Goal: Book appointment/travel/reservation

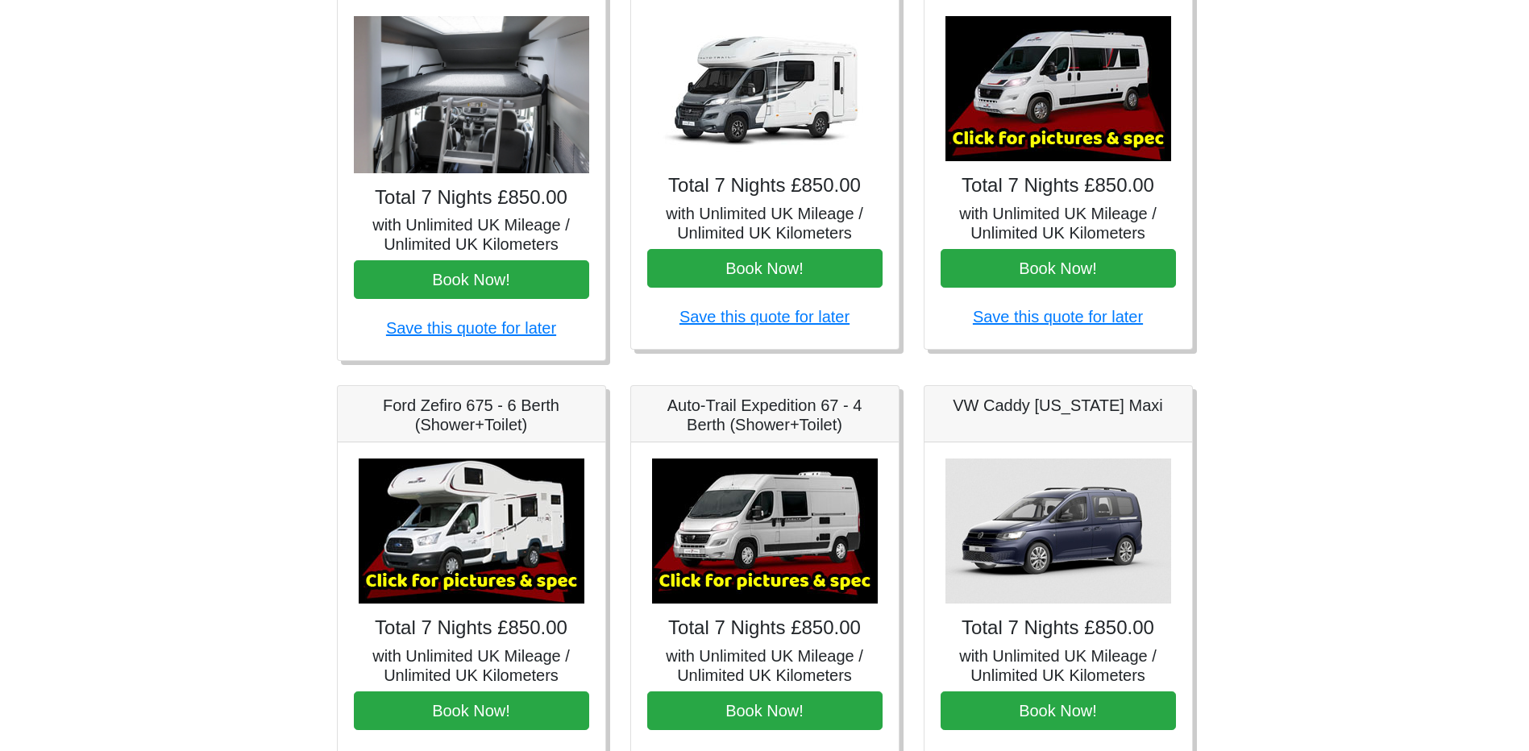
scroll to position [242, 0]
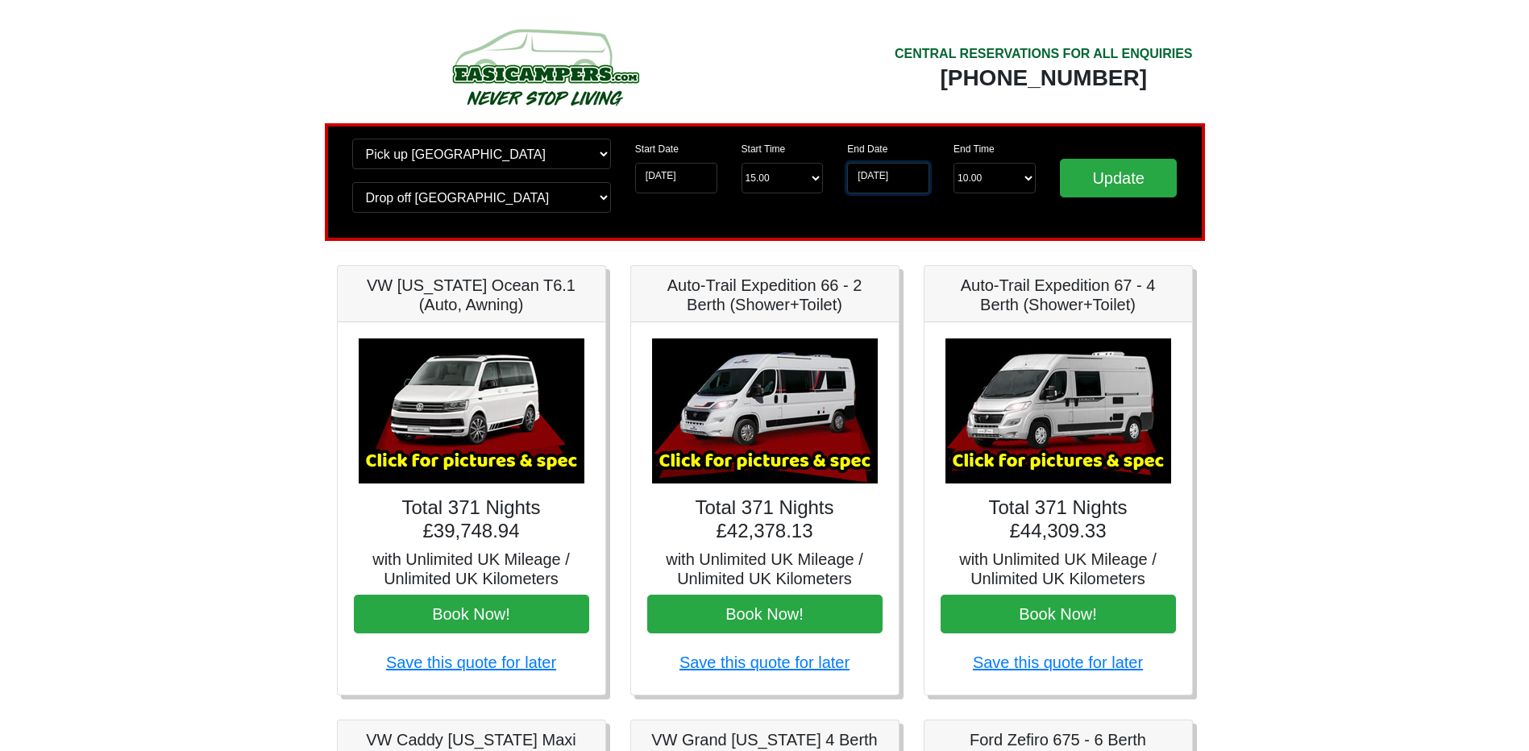
click at [884, 173] on input "[DATE]" at bounding box center [888, 178] width 82 height 31
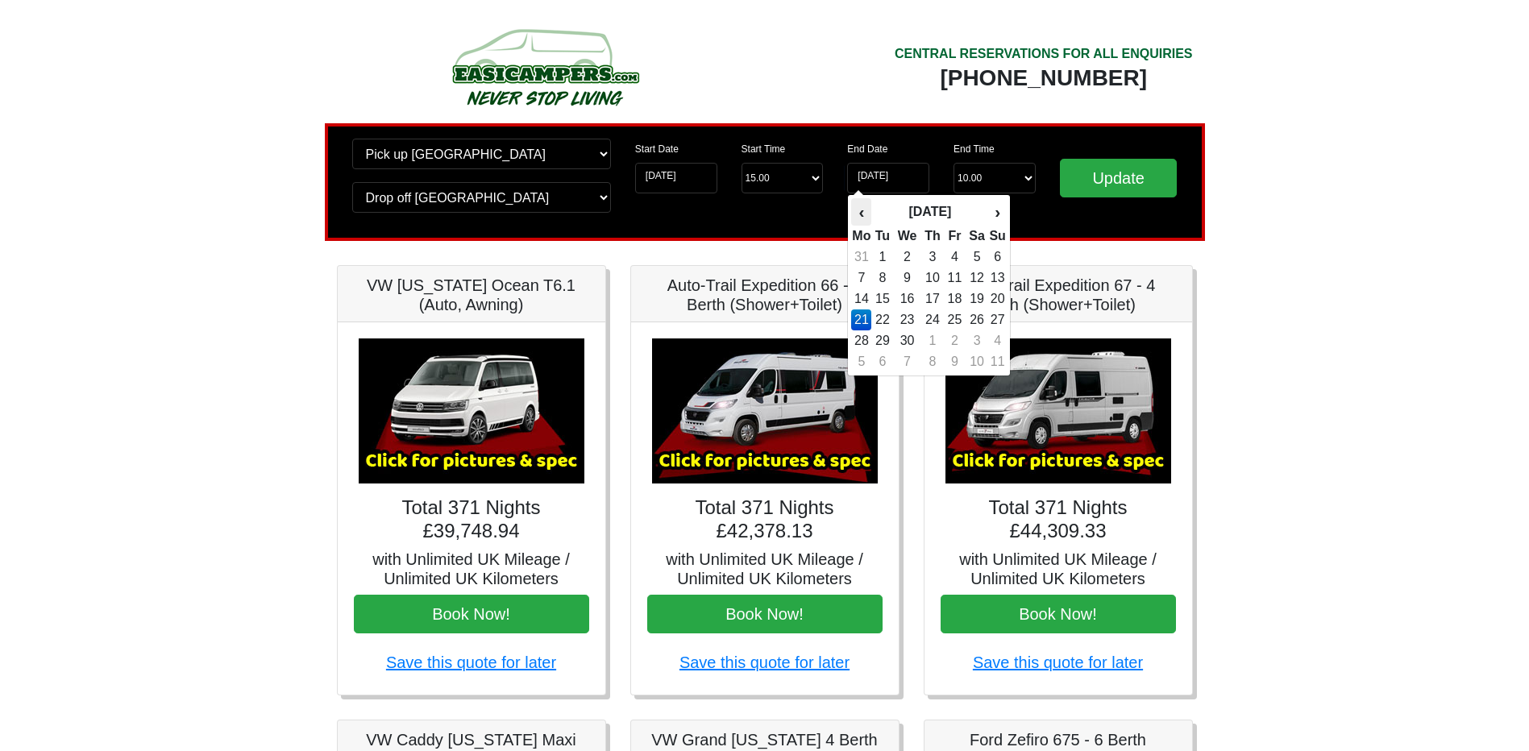
click at [865, 218] on th "‹" at bounding box center [861, 211] width 20 height 27
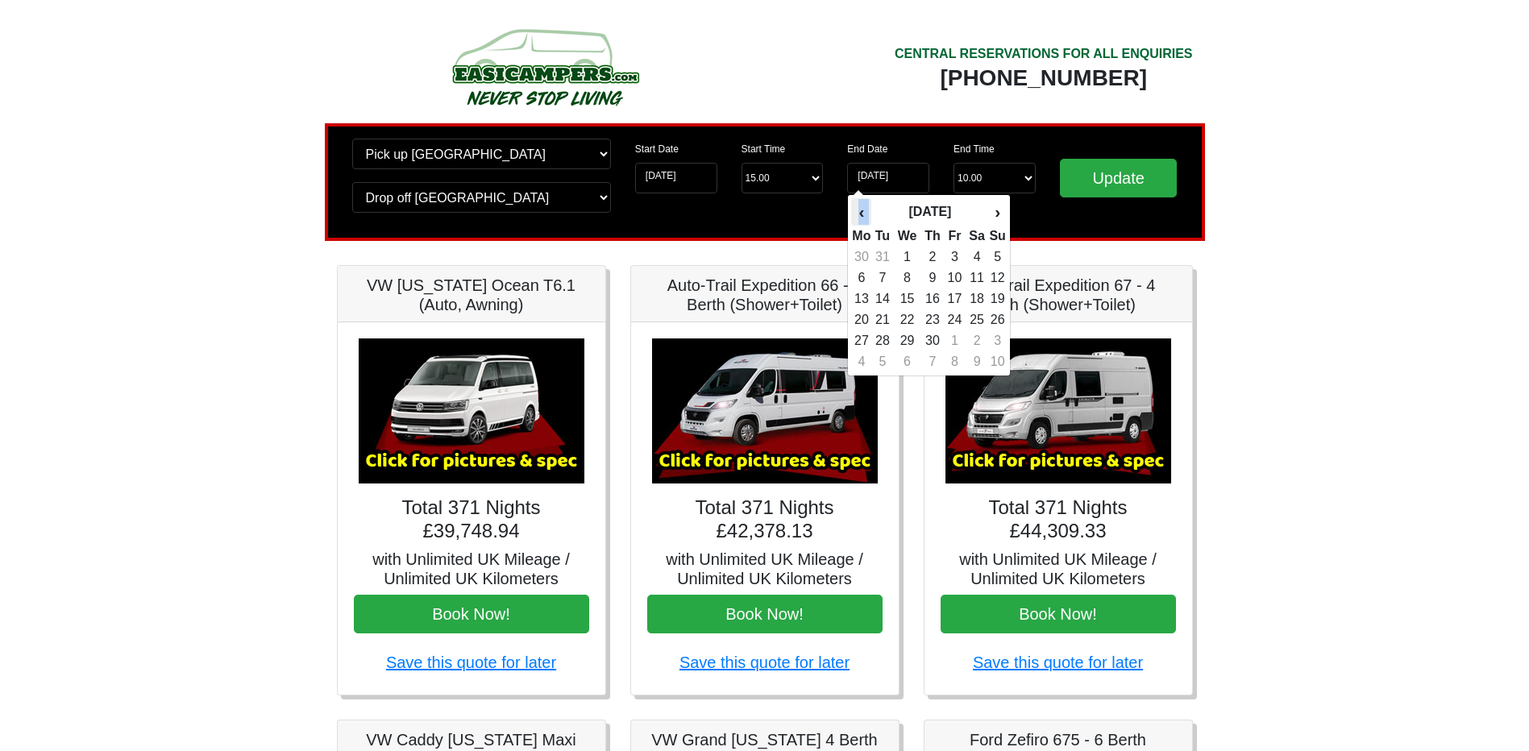
click at [865, 218] on th "‹" at bounding box center [861, 211] width 20 height 27
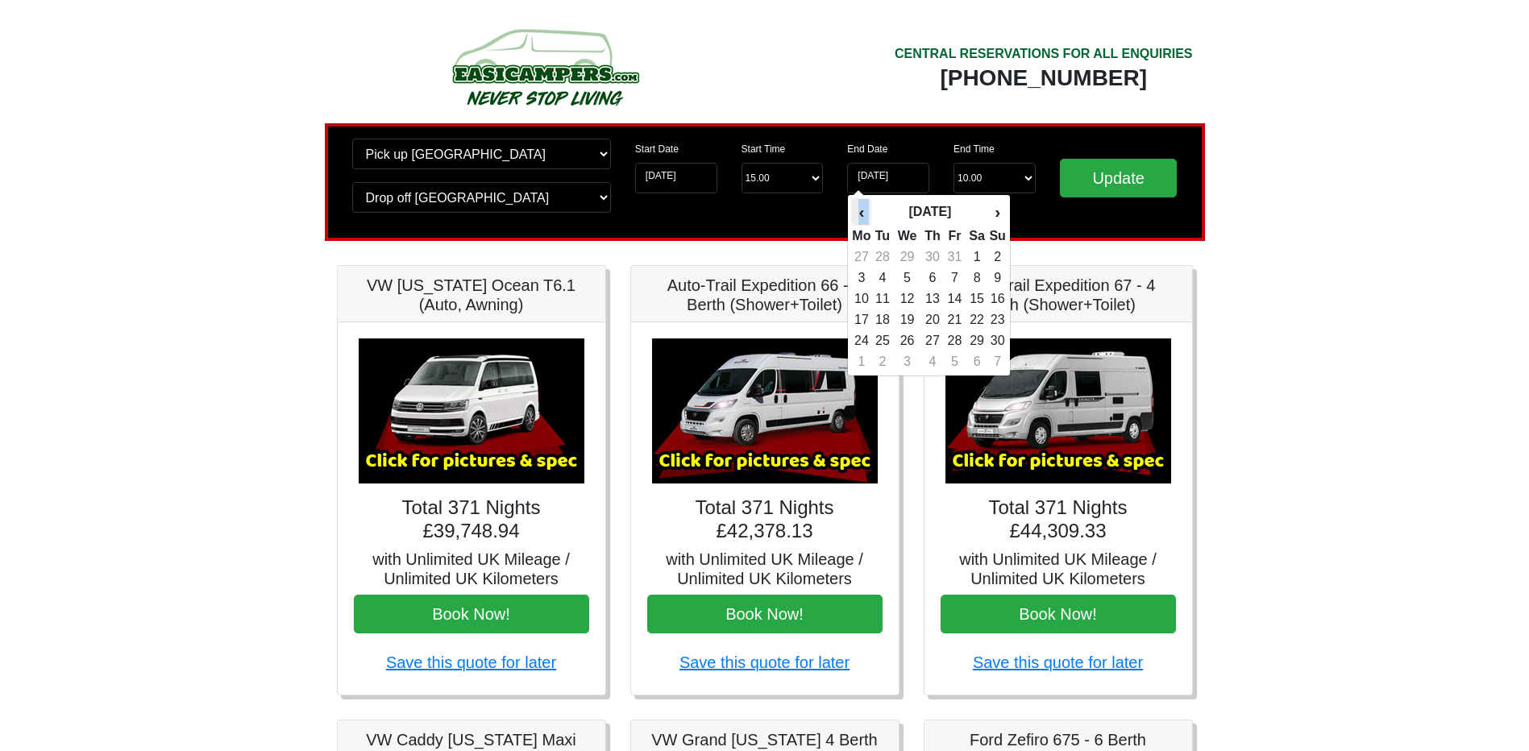
click at [865, 218] on th "‹" at bounding box center [861, 211] width 20 height 27
drag, startPoint x: 865, startPoint y: 218, endPoint x: 1005, endPoint y: 220, distance: 139.5
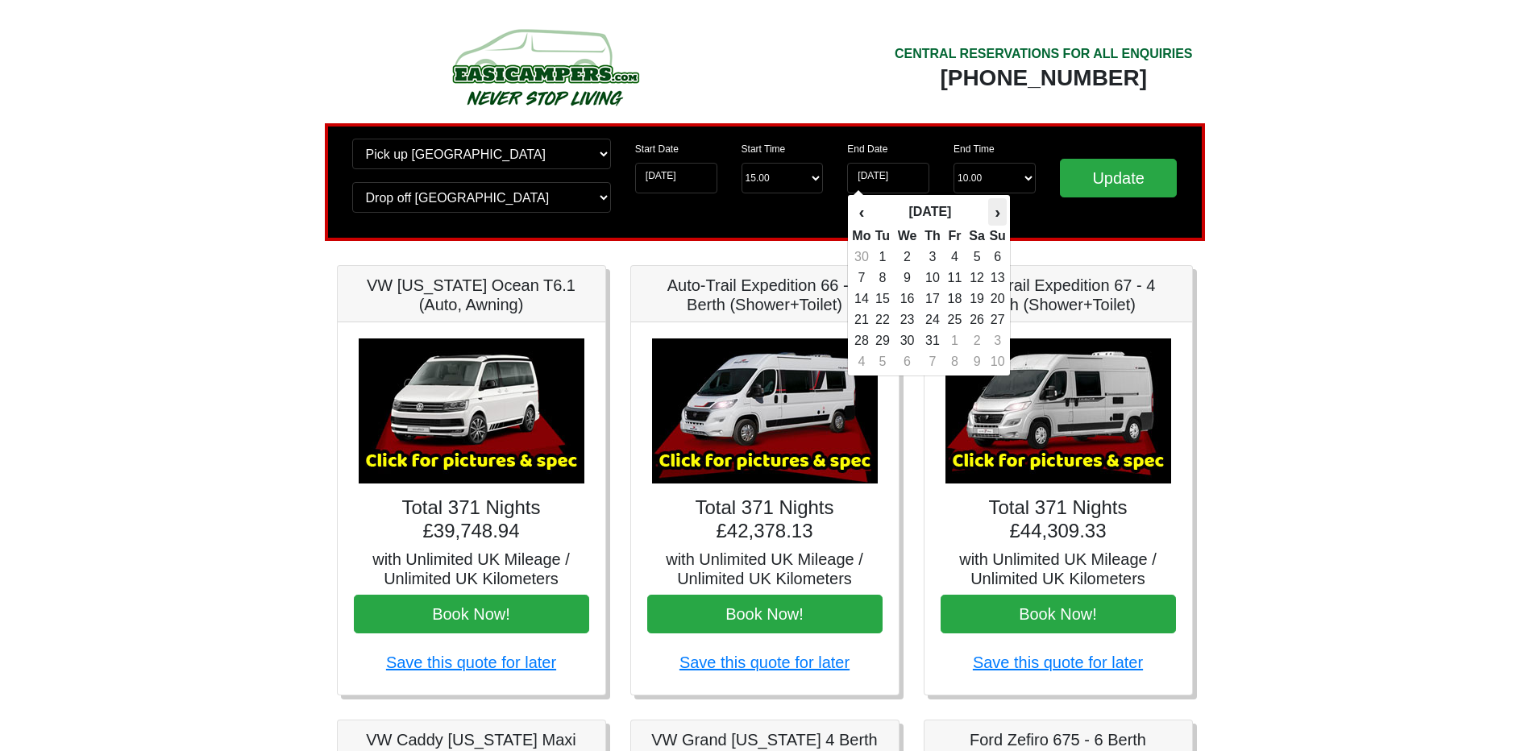
click at [1005, 222] on th "›" at bounding box center [997, 211] width 18 height 27
click at [1005, 220] on th "›" at bounding box center [997, 211] width 18 height 27
click at [859, 347] on td "22" at bounding box center [861, 341] width 20 height 21
type input "22-09-2025"
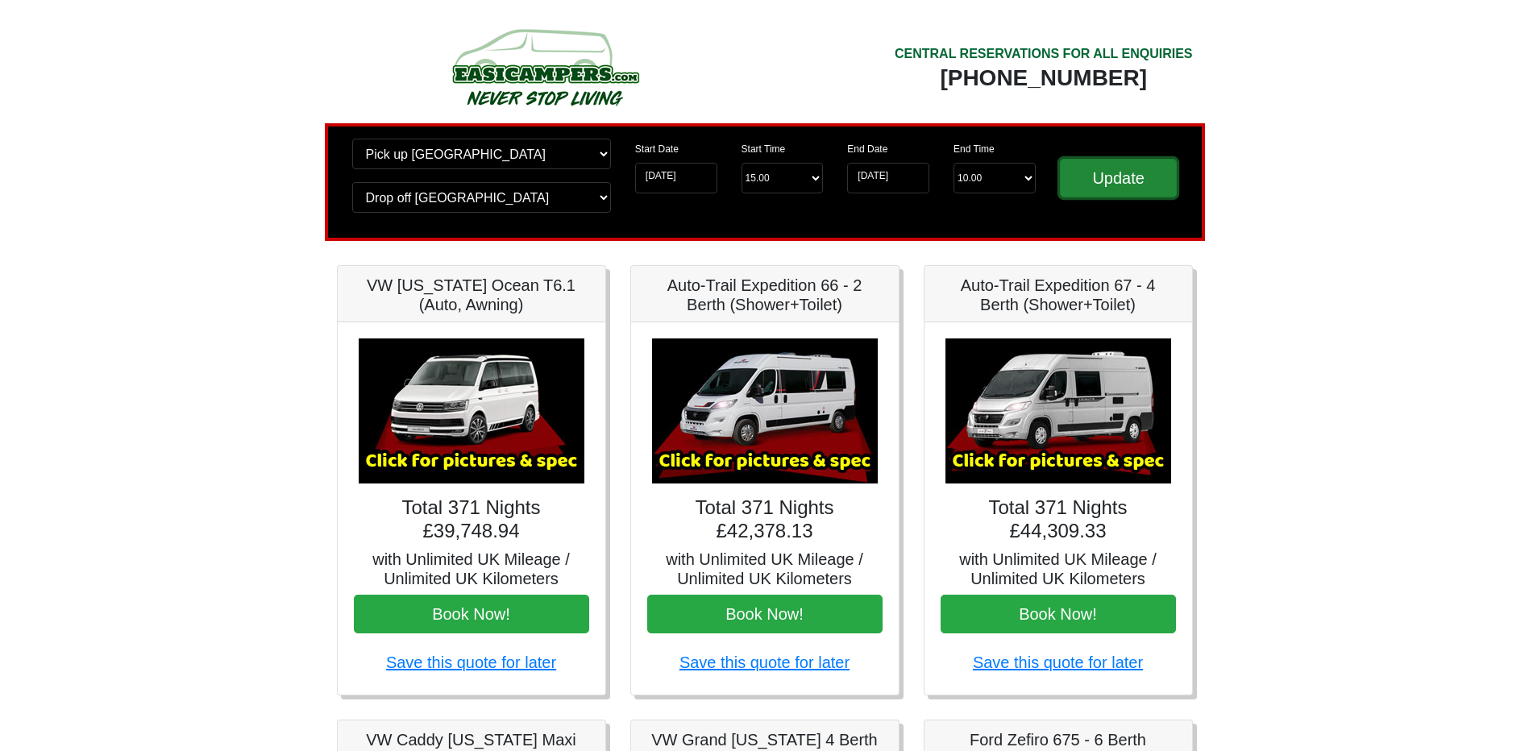
click at [1104, 196] on input "Update" at bounding box center [1119, 178] width 118 height 39
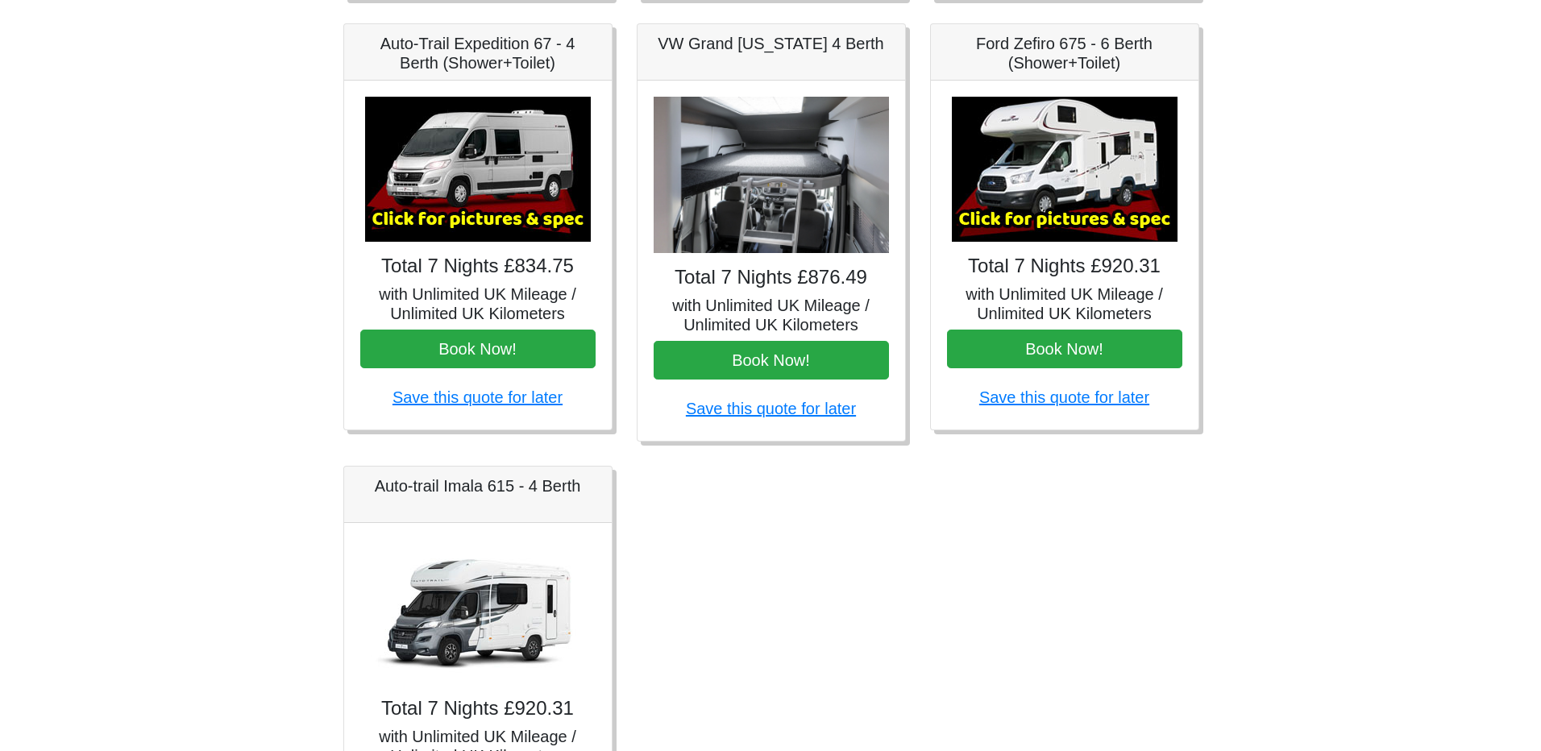
scroll to position [645, 0]
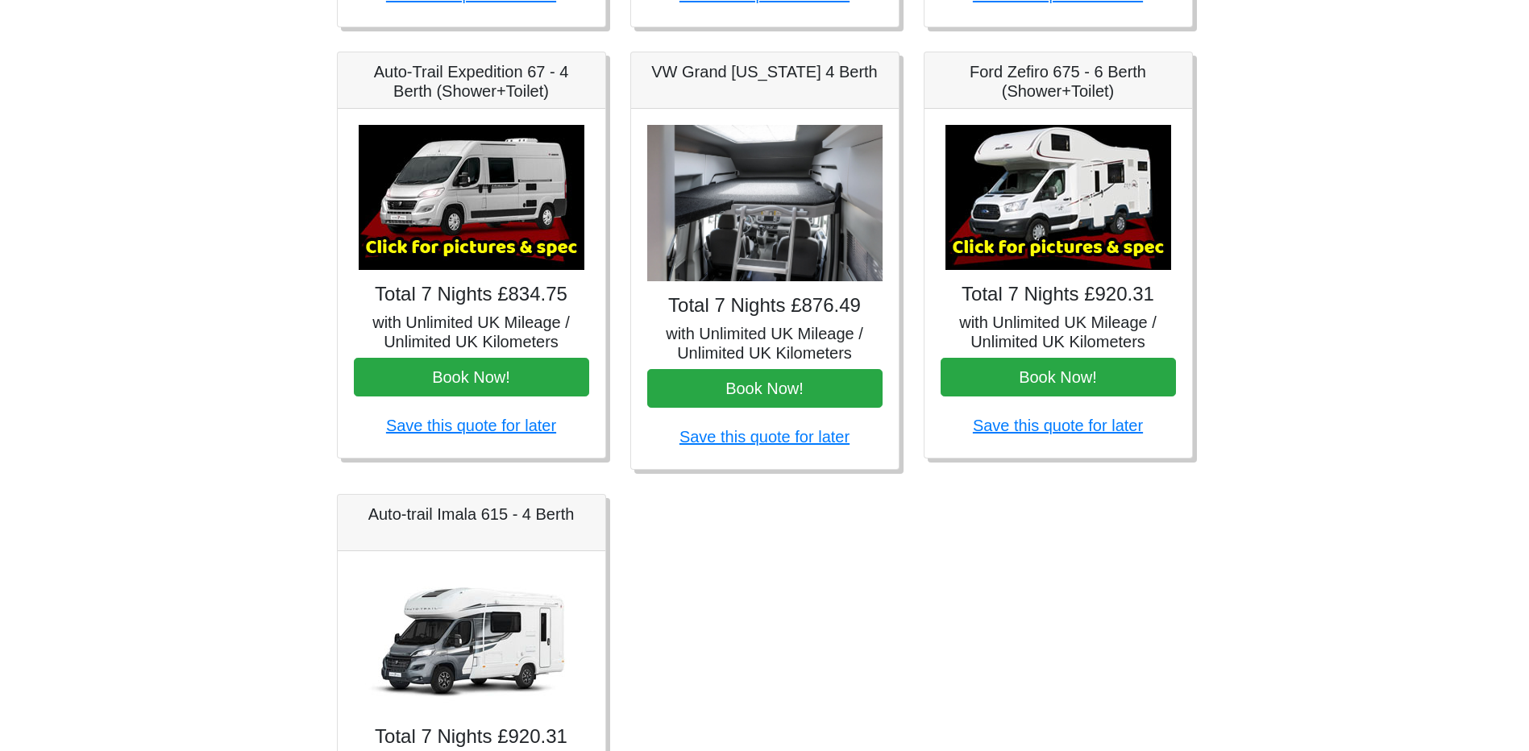
click at [1091, 205] on img at bounding box center [1059, 197] width 226 height 145
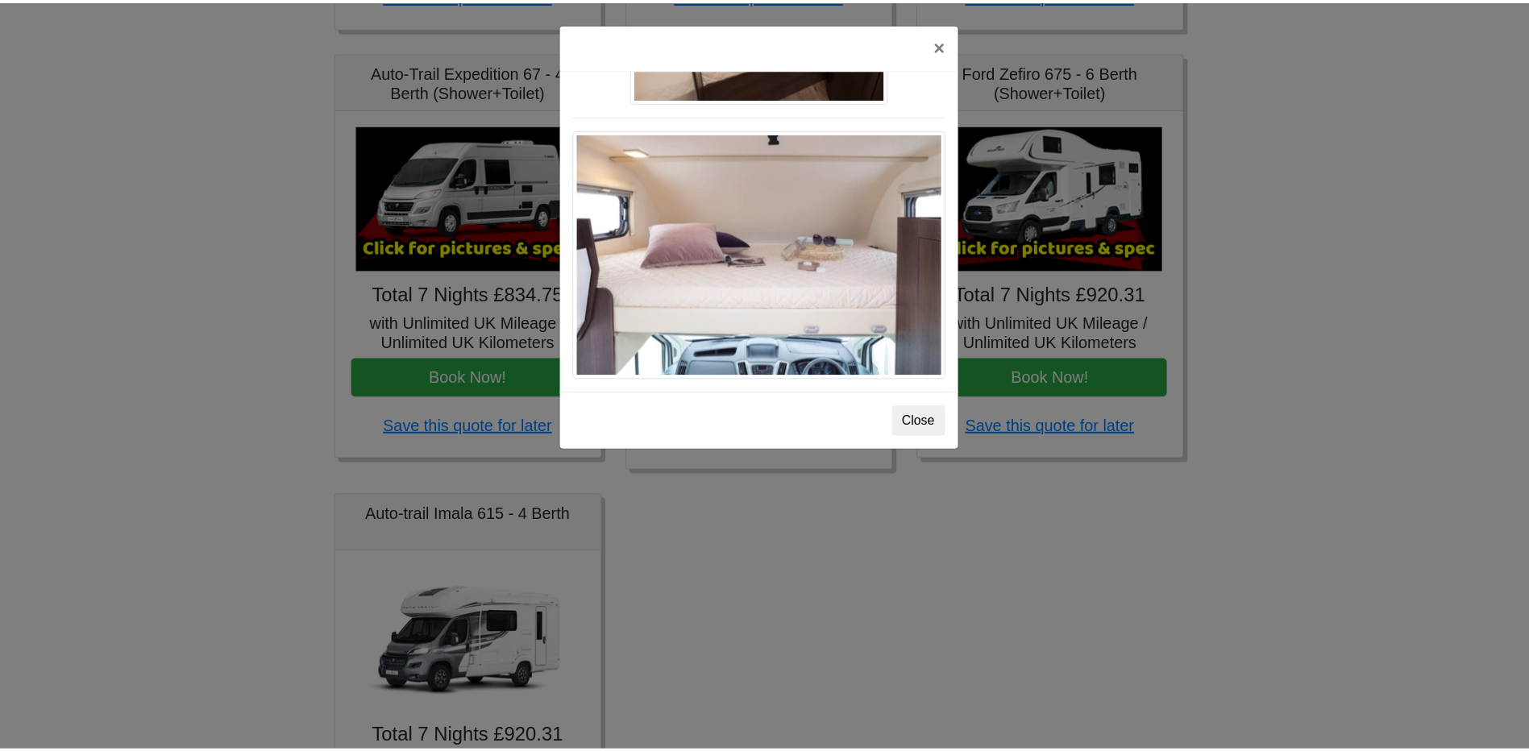
scroll to position [2338, 0]
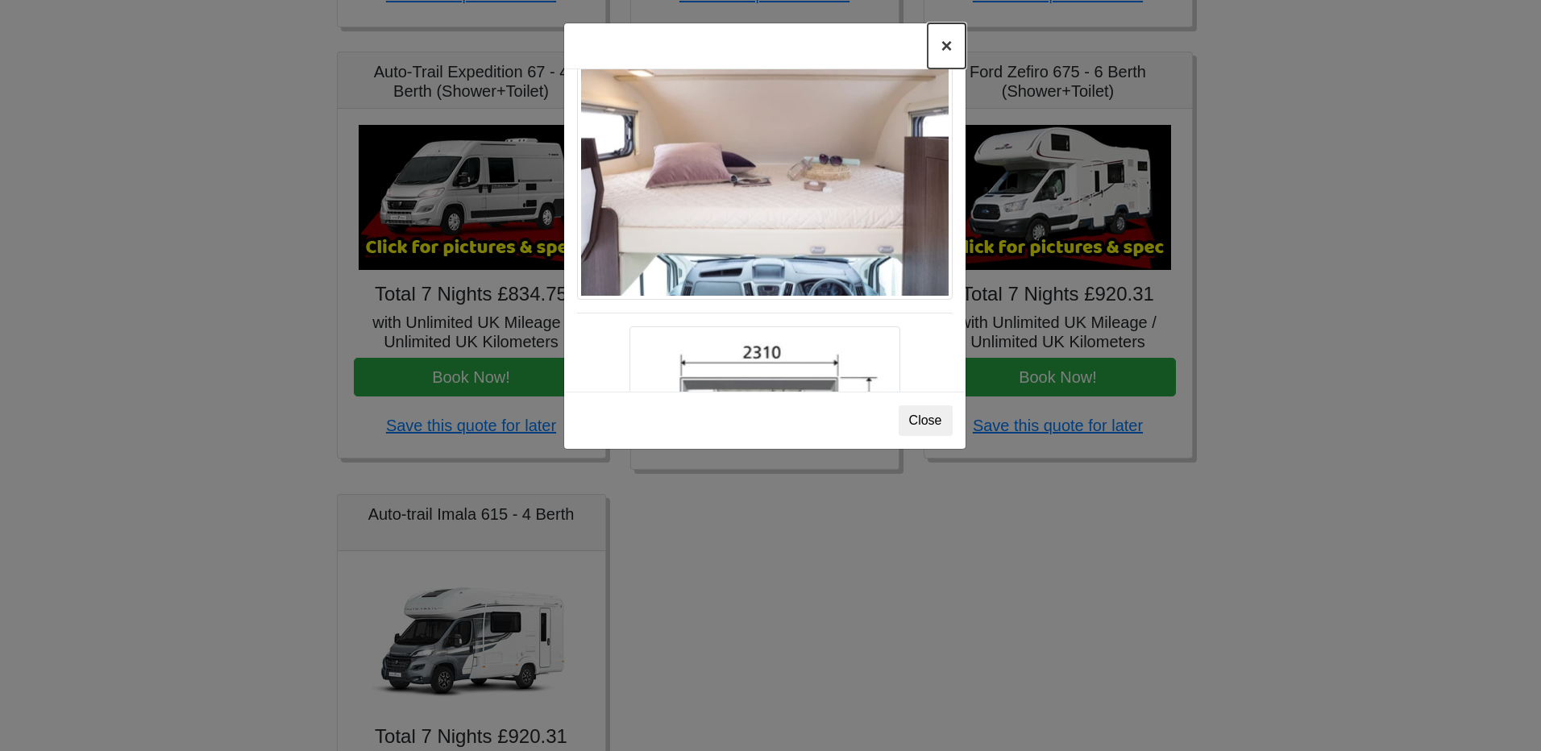
click at [945, 52] on button "×" at bounding box center [946, 45] width 37 height 45
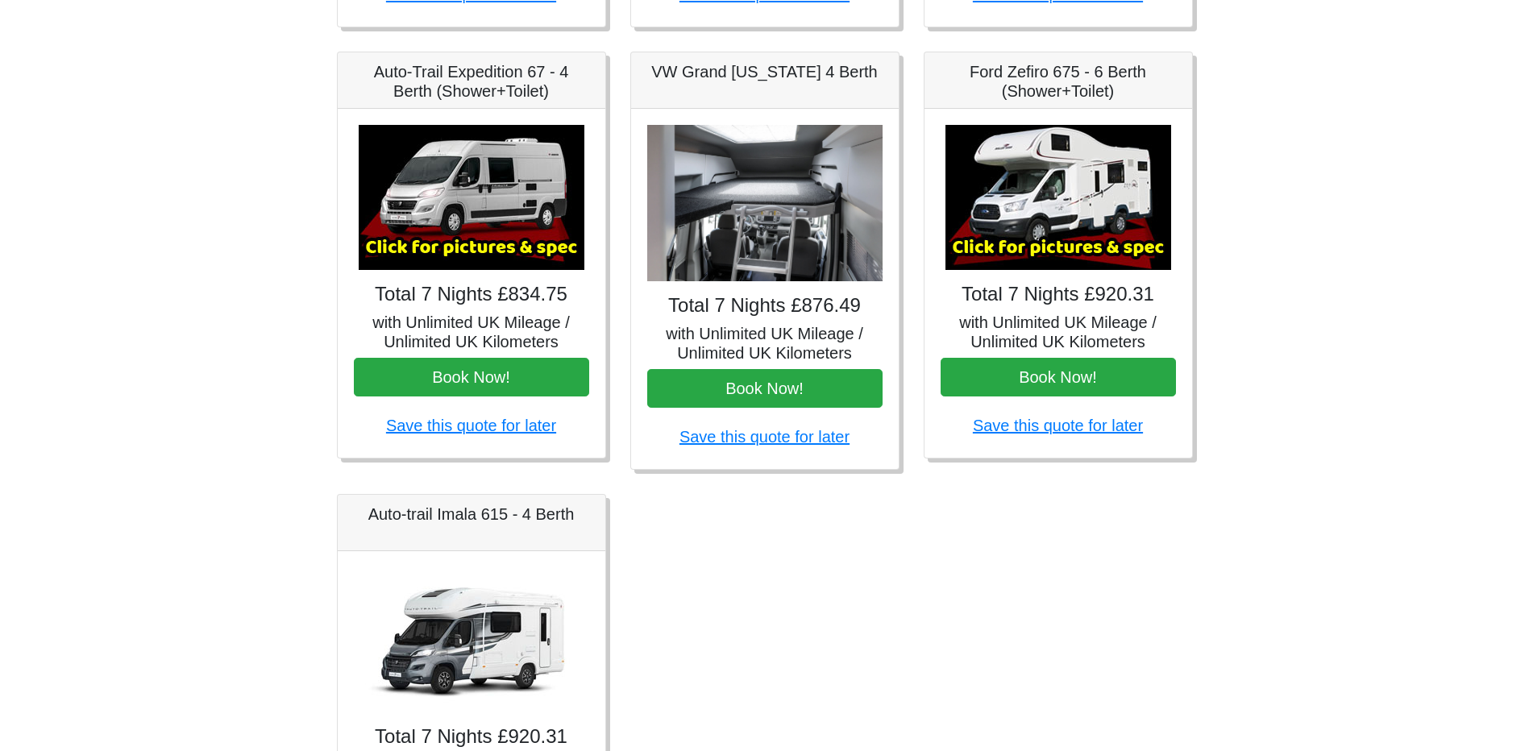
click at [445, 642] on img at bounding box center [472, 640] width 226 height 145
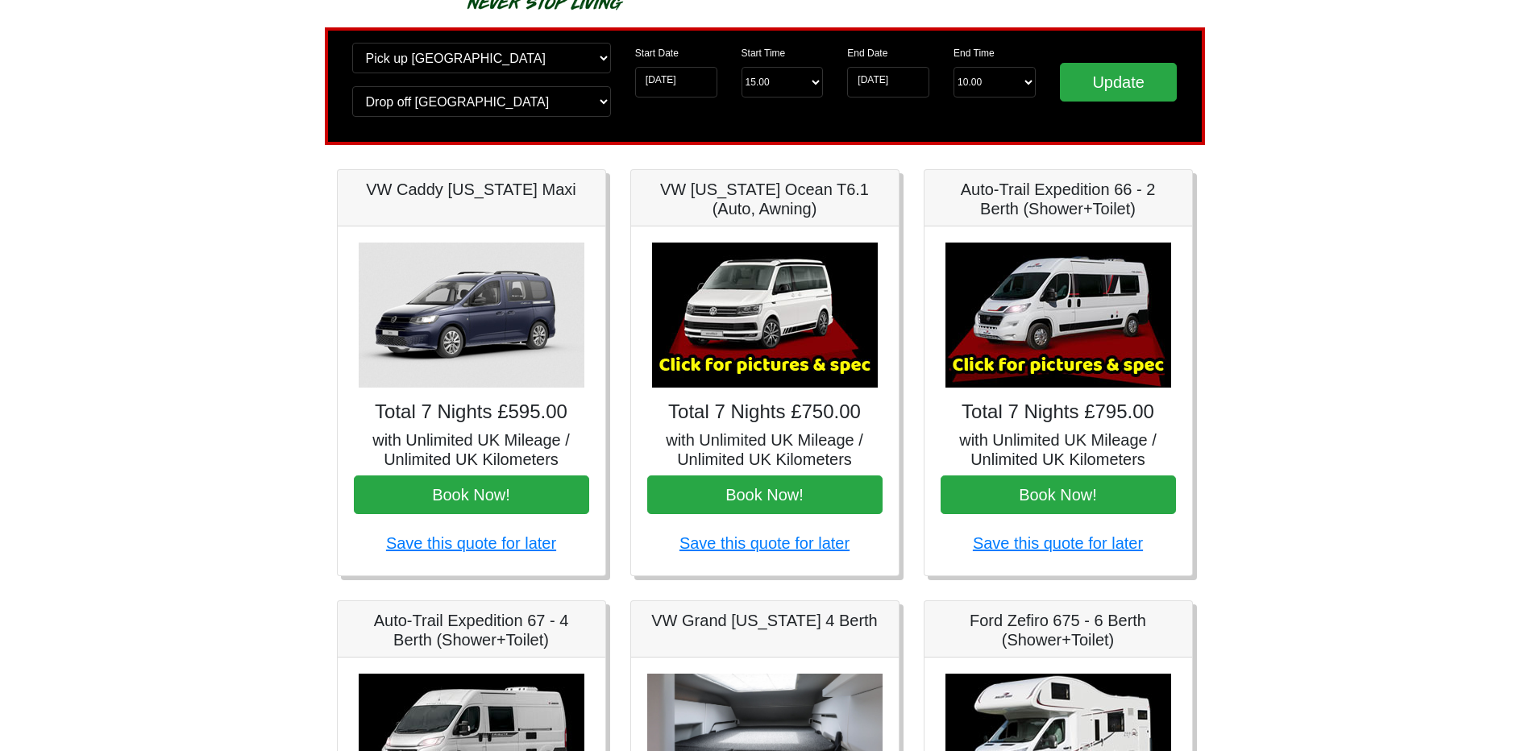
scroll to position [0, 0]
